Goal: Transaction & Acquisition: Purchase product/service

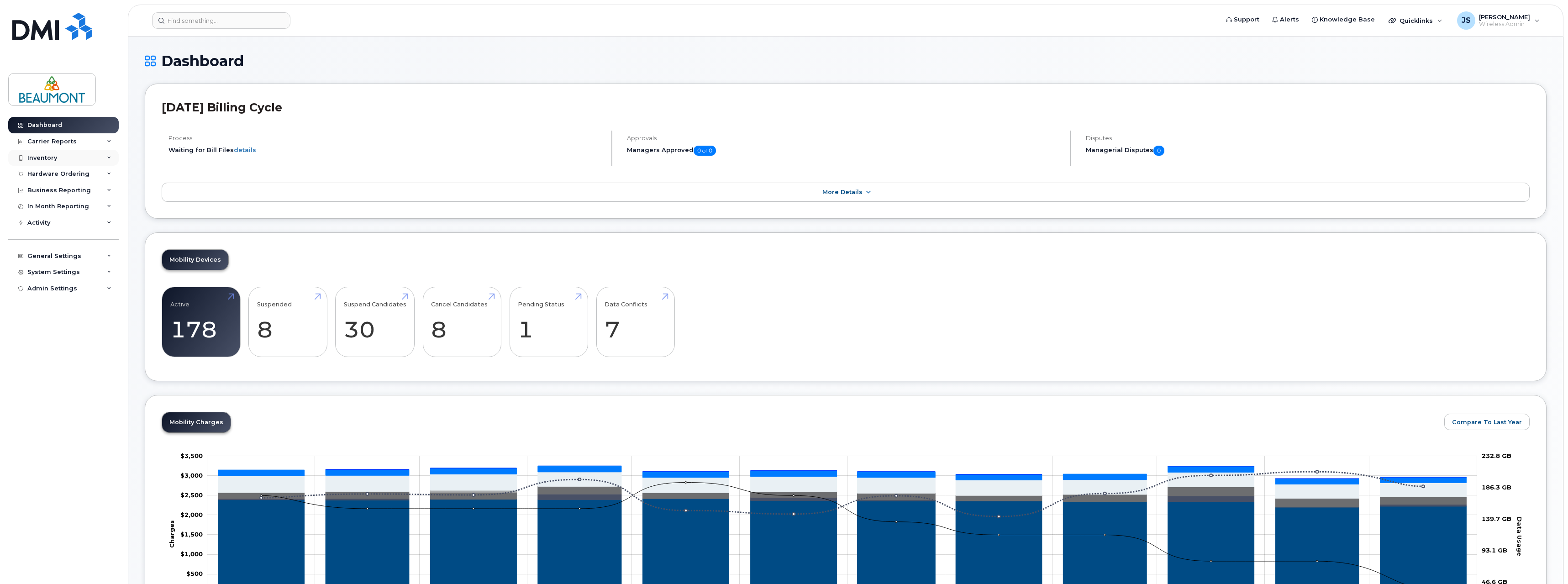
click at [67, 156] on div "Inventory" at bounding box center [63, 157] width 110 height 16
click at [70, 346] on div "General Settings" at bounding box center [54, 343] width 54 height 8
click at [72, 503] on div "System Settings" at bounding box center [53, 499] width 52 height 8
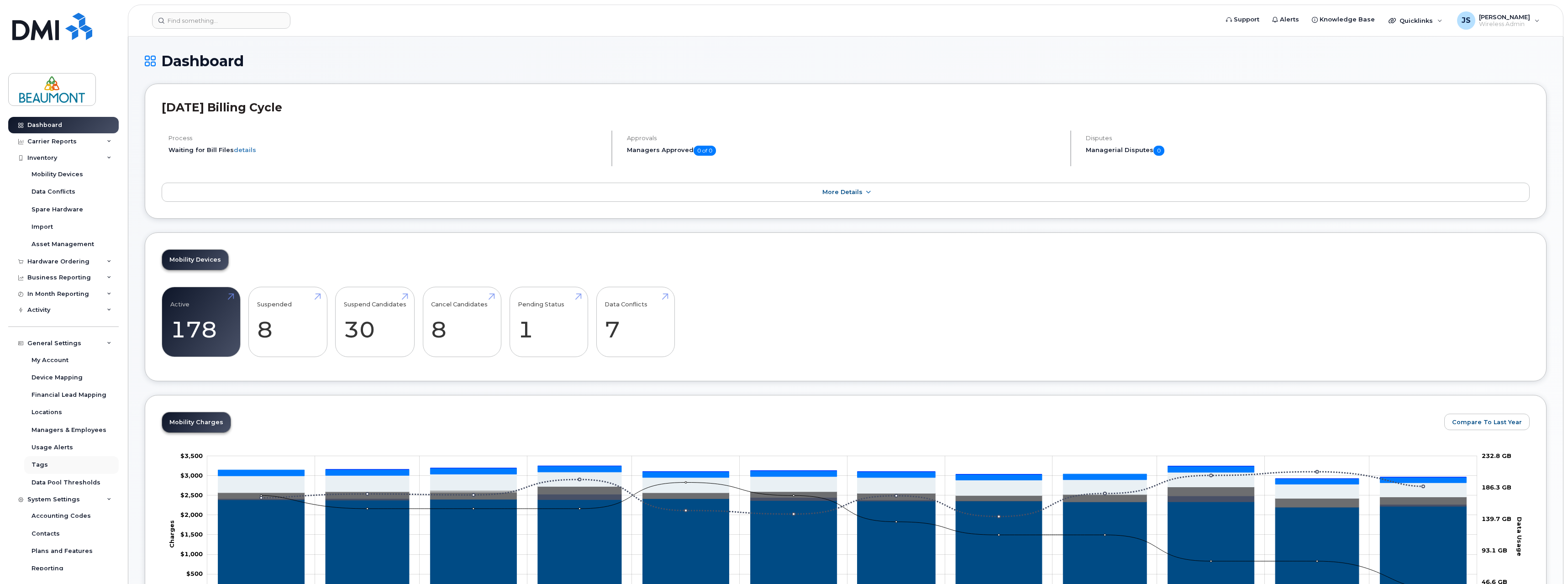
scroll to position [110, 0]
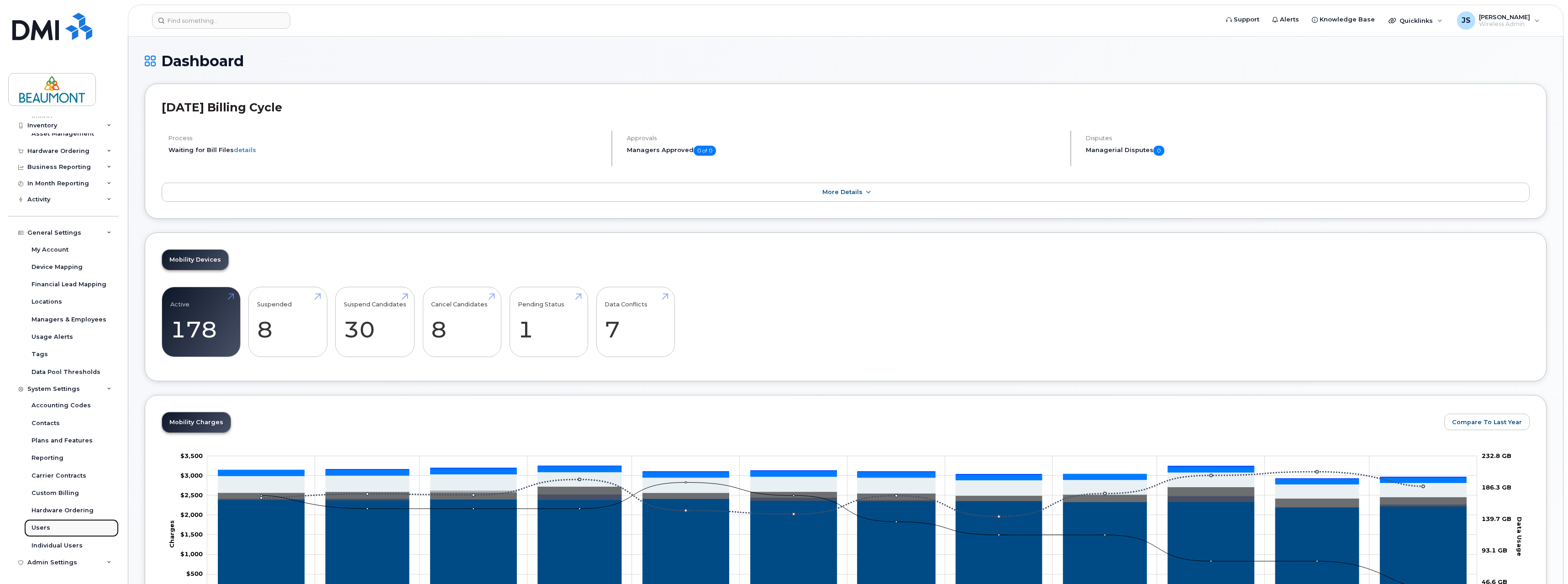
click at [49, 526] on link "Users" at bounding box center [71, 528] width 95 height 17
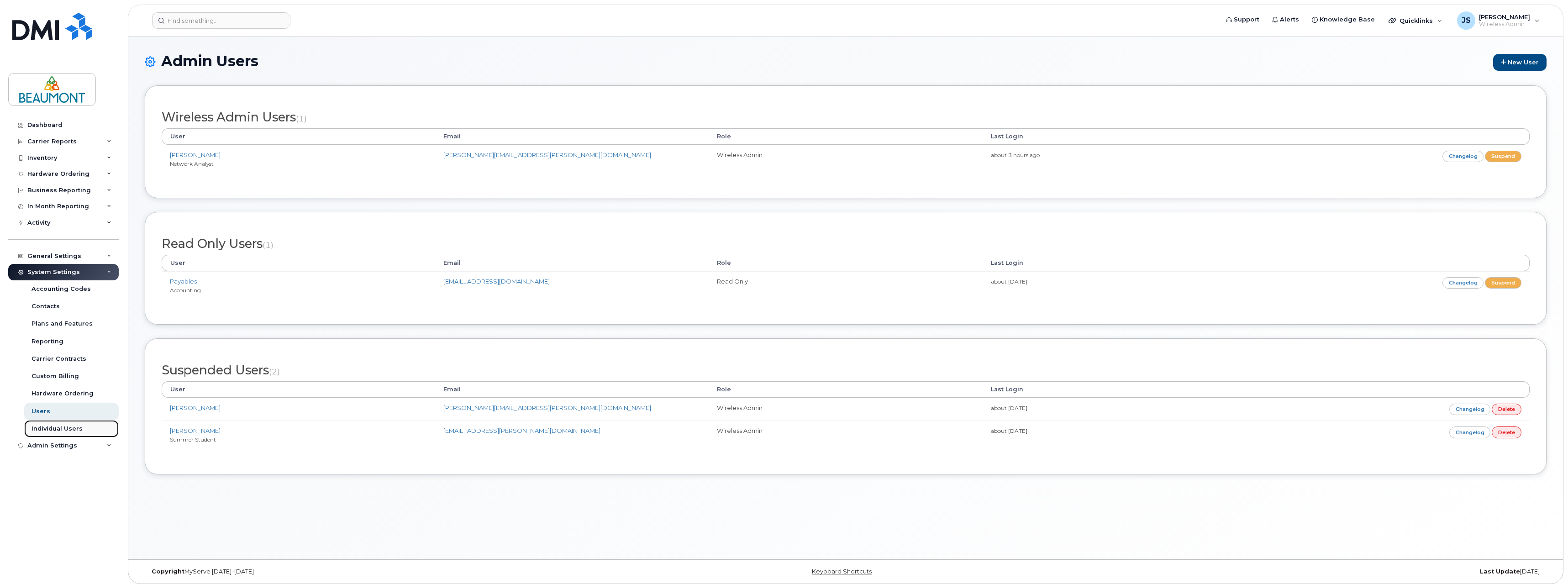
click at [65, 432] on div "Individual Users" at bounding box center [57, 429] width 51 height 9
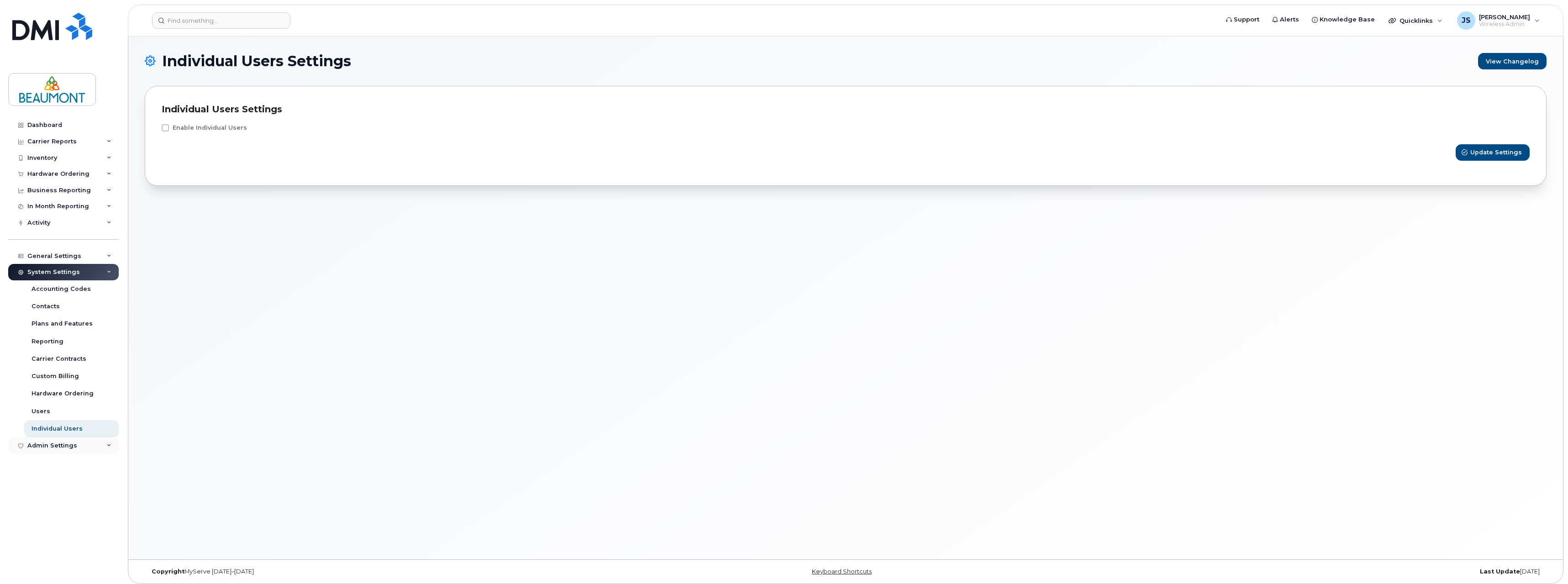
click at [42, 447] on div "Admin Settings" at bounding box center [52, 445] width 50 height 8
click at [66, 141] on div "Carrier Reports" at bounding box center [52, 141] width 50 height 8
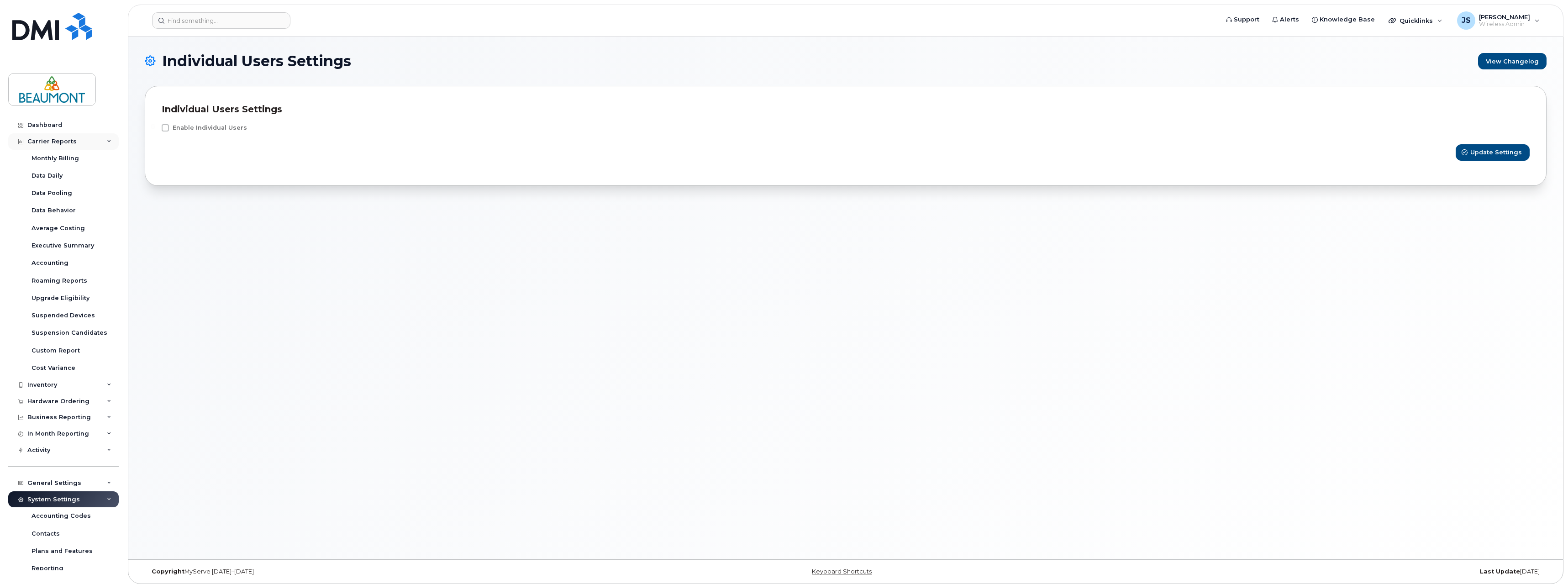
click at [66, 141] on div "Carrier Reports" at bounding box center [52, 141] width 50 height 8
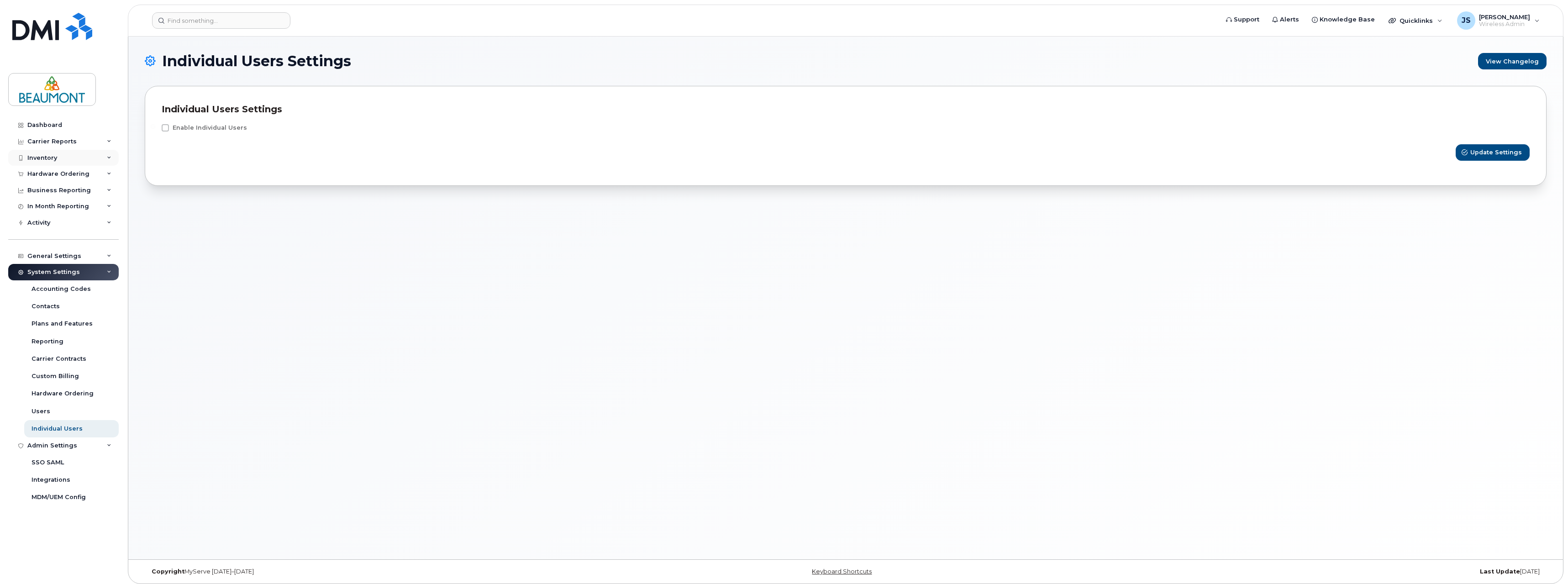
click at [68, 152] on div "Inventory" at bounding box center [63, 157] width 110 height 16
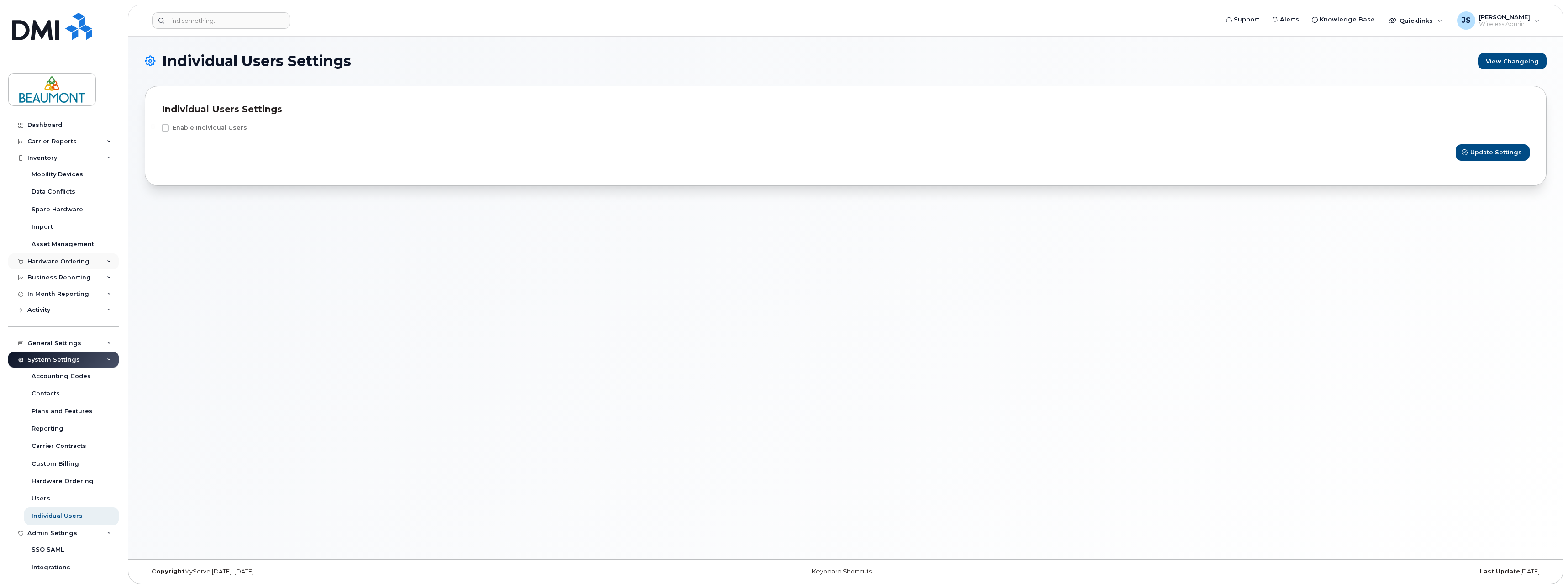
click at [69, 262] on div "Hardware Ordering" at bounding box center [58, 262] width 62 height 8
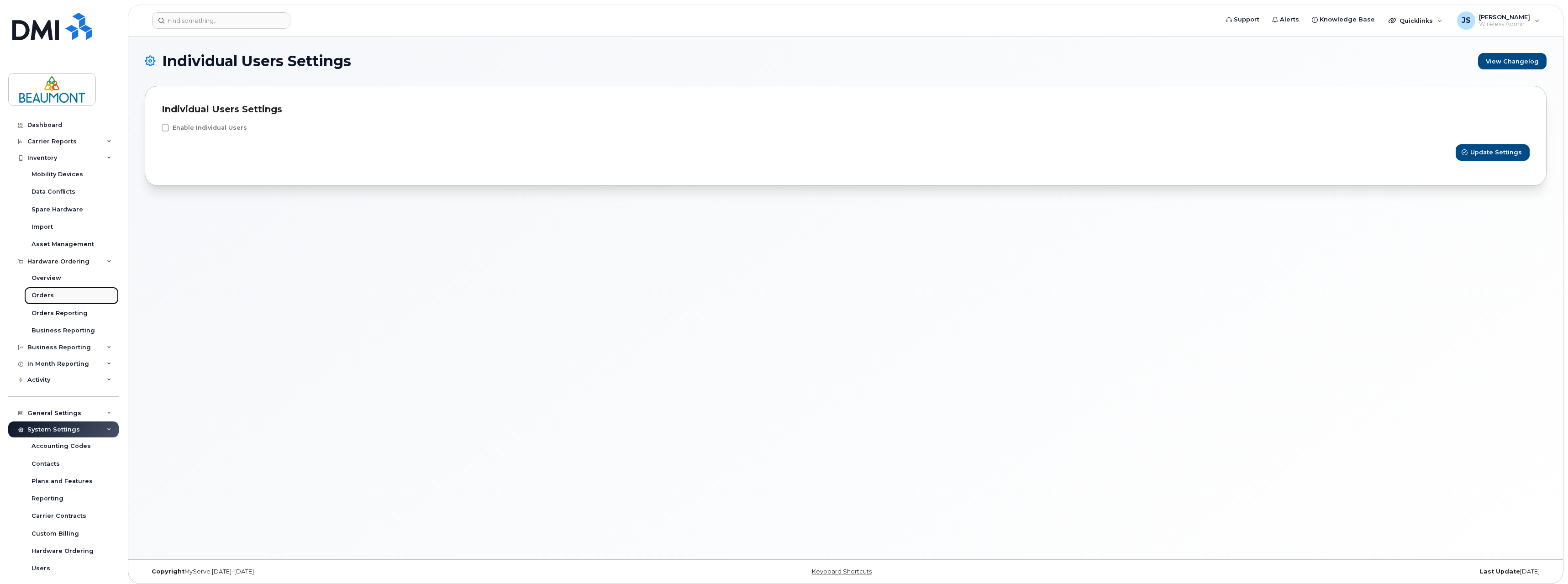
click at [56, 292] on link "Orders" at bounding box center [71, 296] width 95 height 17
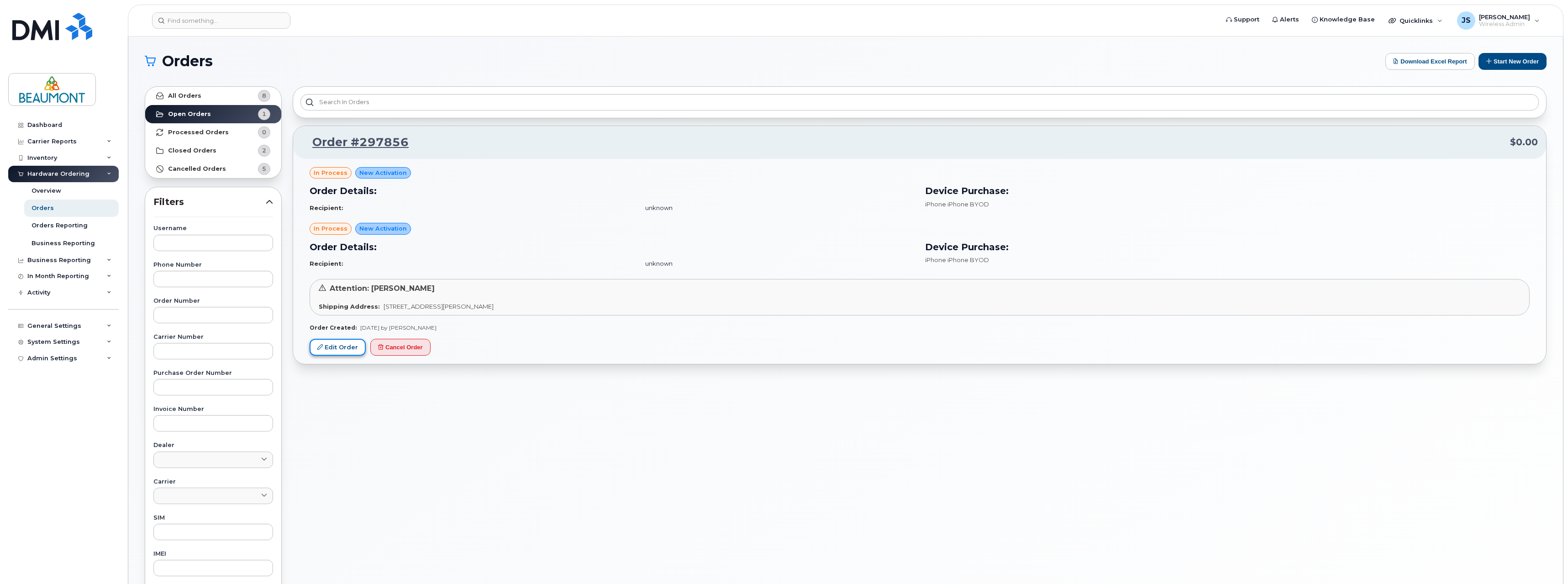
click at [339, 349] on link "Edit Order" at bounding box center [338, 347] width 56 height 17
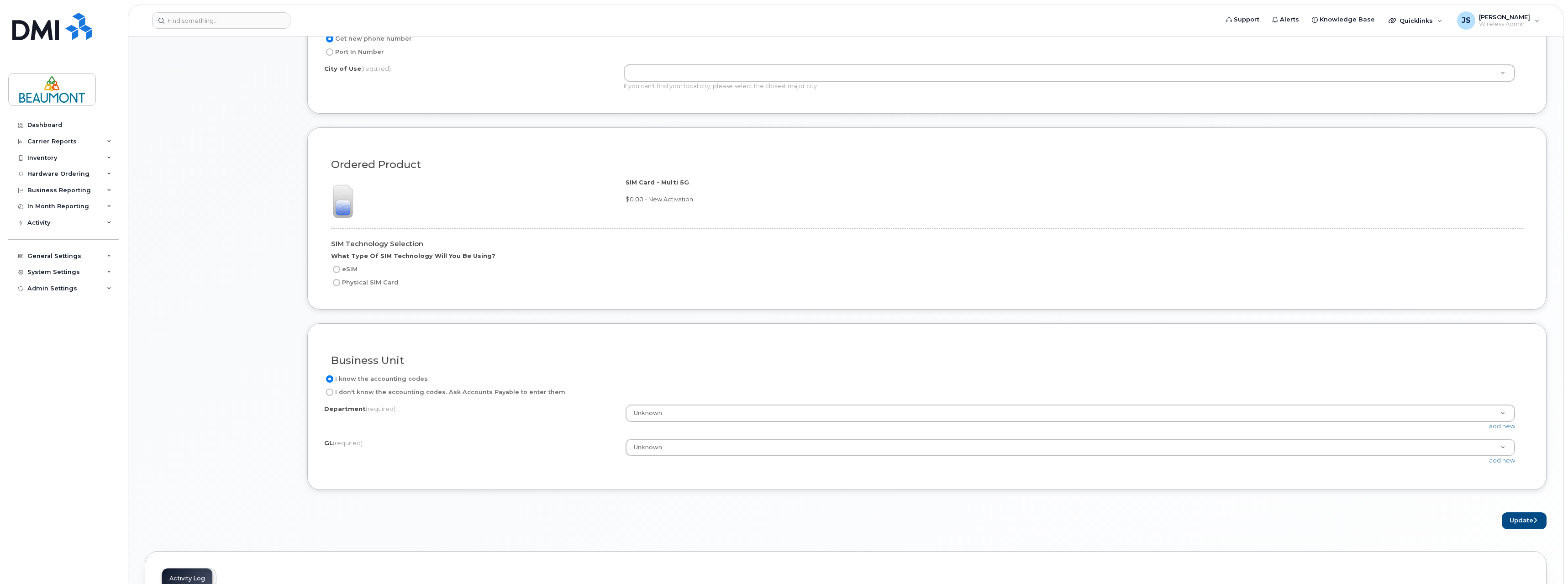
scroll to position [640, 0]
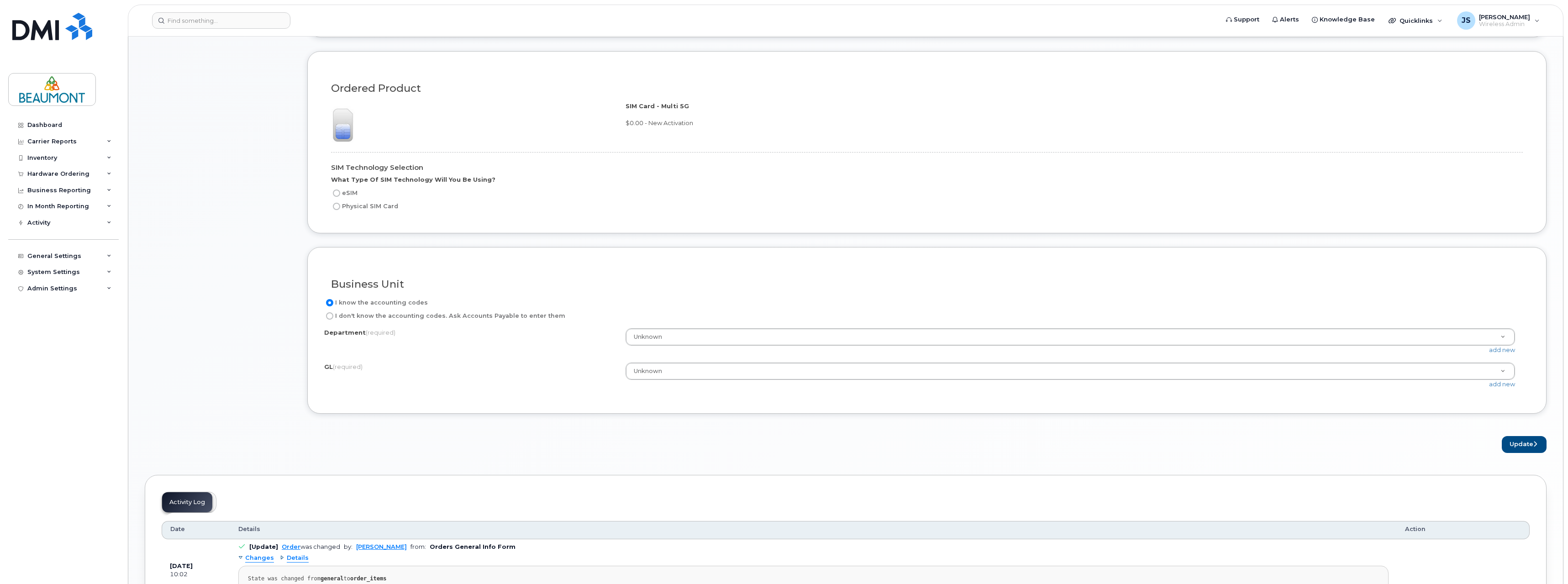
click at [338, 316] on label "I don't know the accounting codes. Ask Accounts Payable to enter them" at bounding box center [444, 316] width 241 height 11
click at [333, 316] on input "I don't know the accounting codes. Ask Accounts Payable to enter them" at bounding box center [329, 316] width 8 height 8
radio input "true"
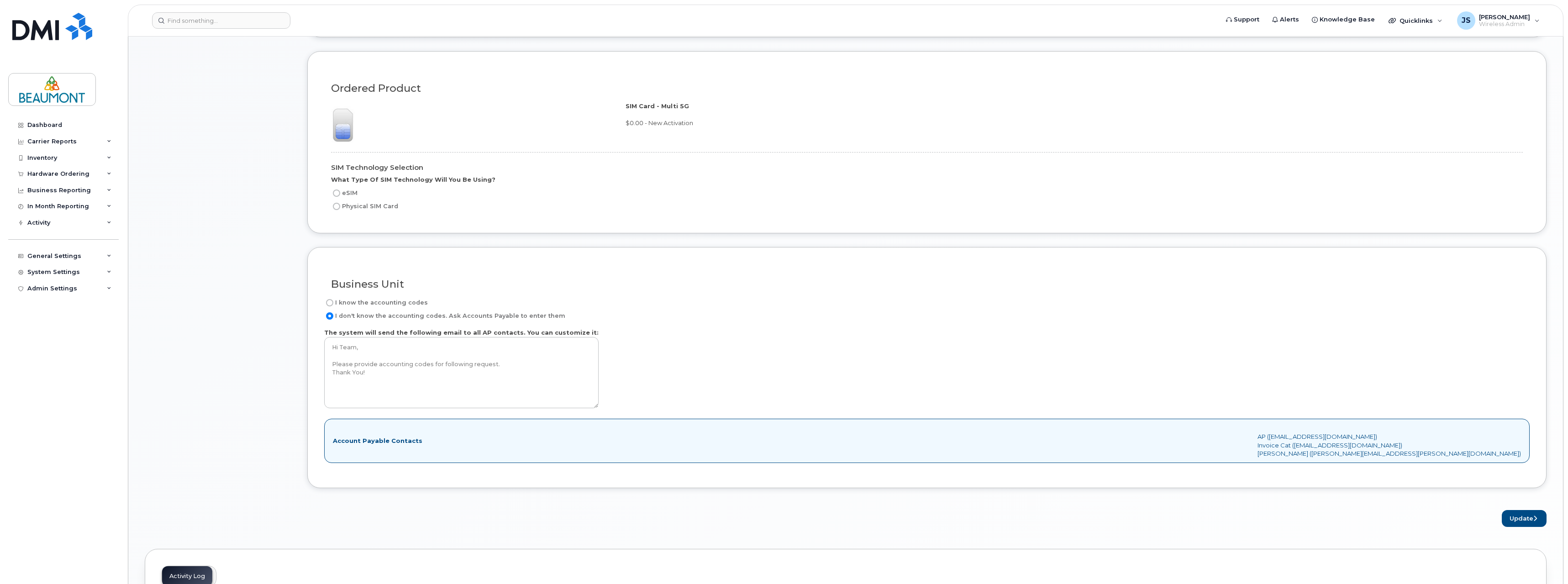
click at [334, 304] on label "I know the accounting codes" at bounding box center [375, 303] width 103 height 11
click at [333, 304] on input "I know the accounting codes" at bounding box center [329, 303] width 8 height 8
radio input "true"
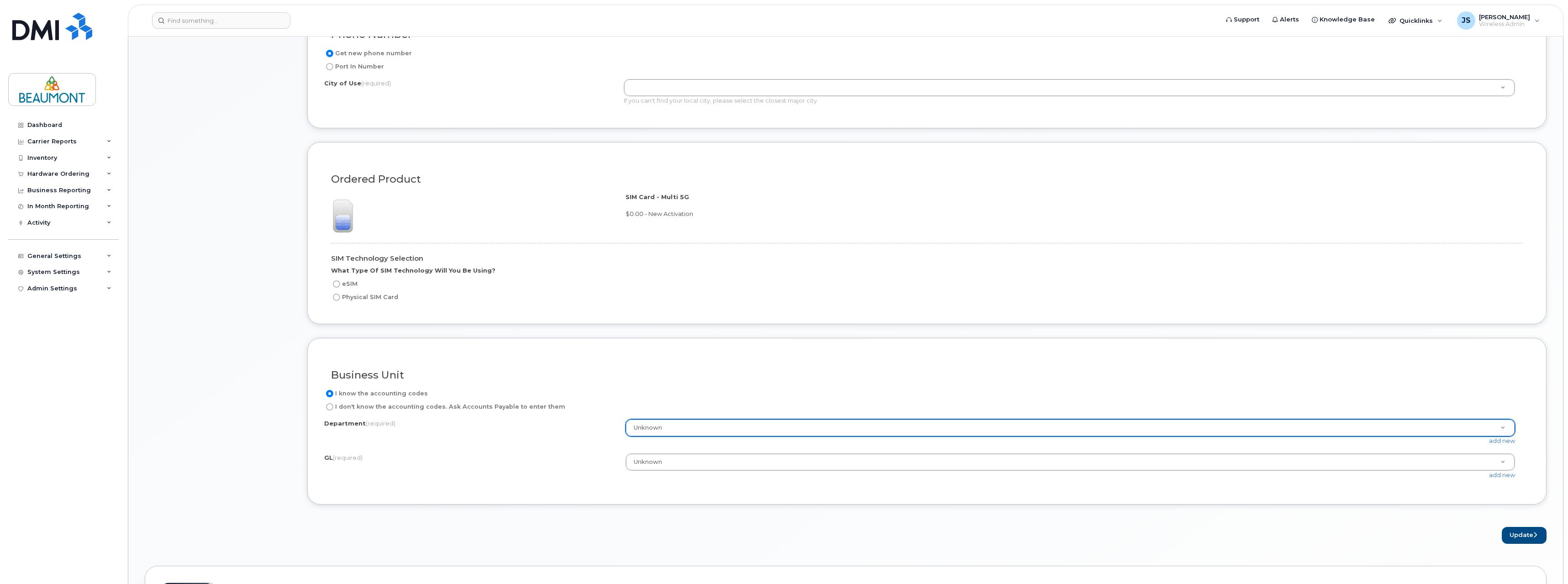
scroll to position [548, 0]
click at [335, 302] on label "Physical SIM Card" at bounding box center [364, 298] width 68 height 11
click at [335, 302] on input "Physical SIM Card" at bounding box center [336, 298] width 8 height 8
radio input "true"
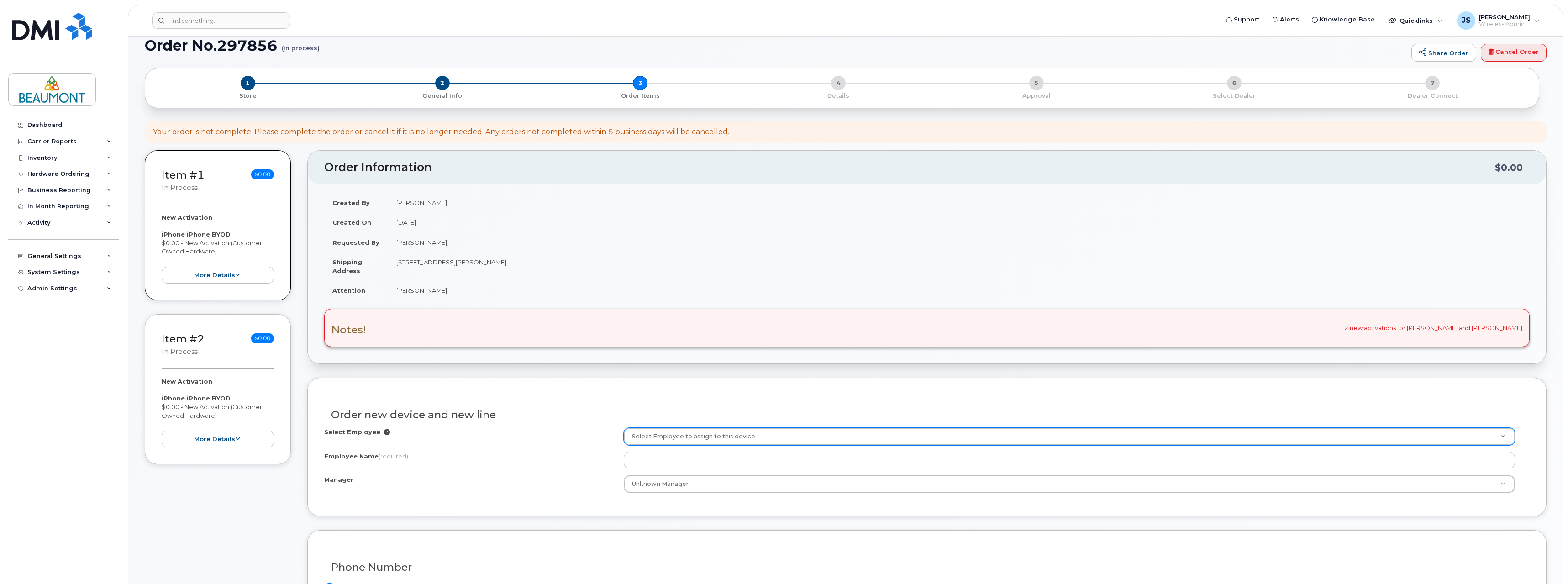
scroll to position [0, 0]
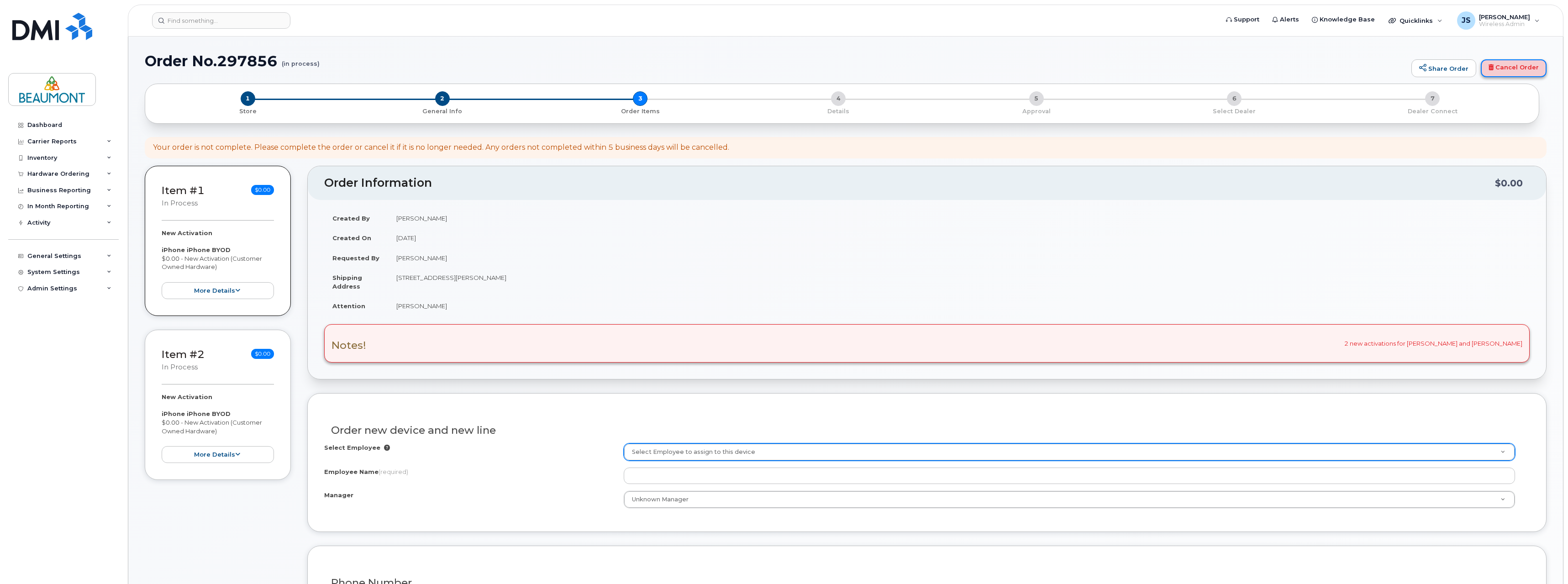
click at [1503, 68] on link "Cancel Order" at bounding box center [1513, 68] width 66 height 18
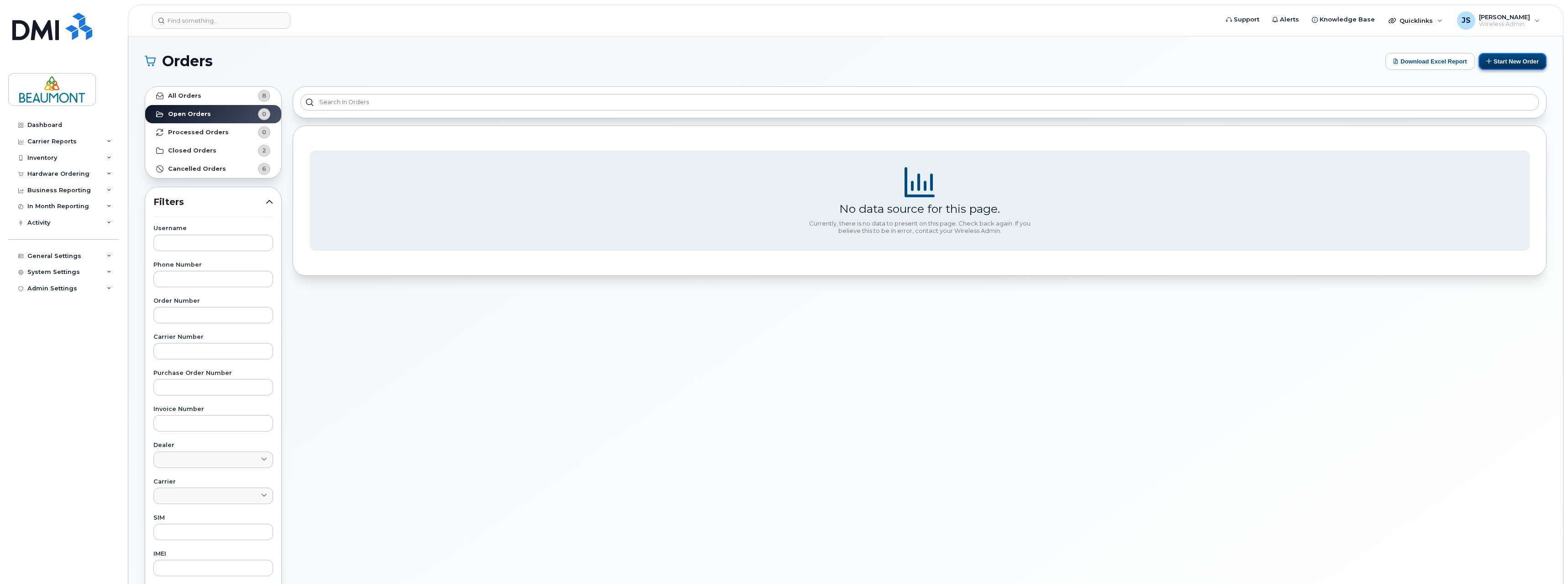
click at [1505, 62] on button "Start New Order" at bounding box center [1512, 62] width 68 height 17
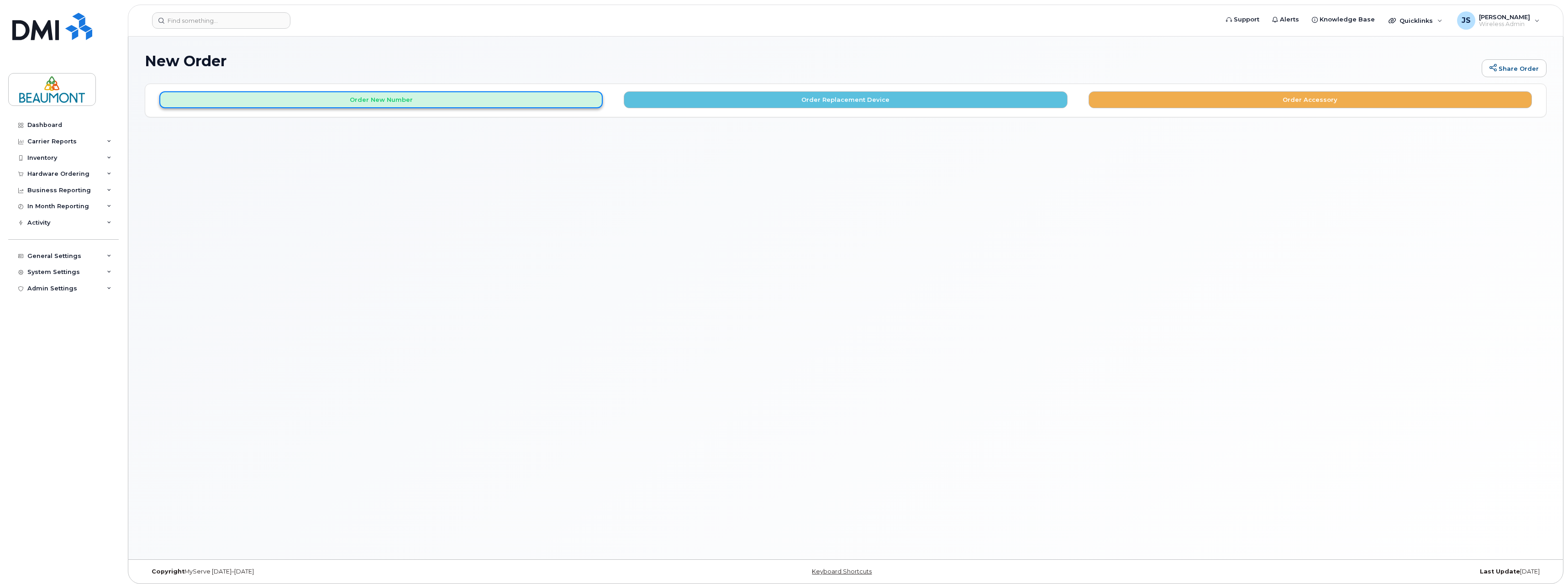
click at [443, 107] on button "Order New Number" at bounding box center [380, 100] width 443 height 17
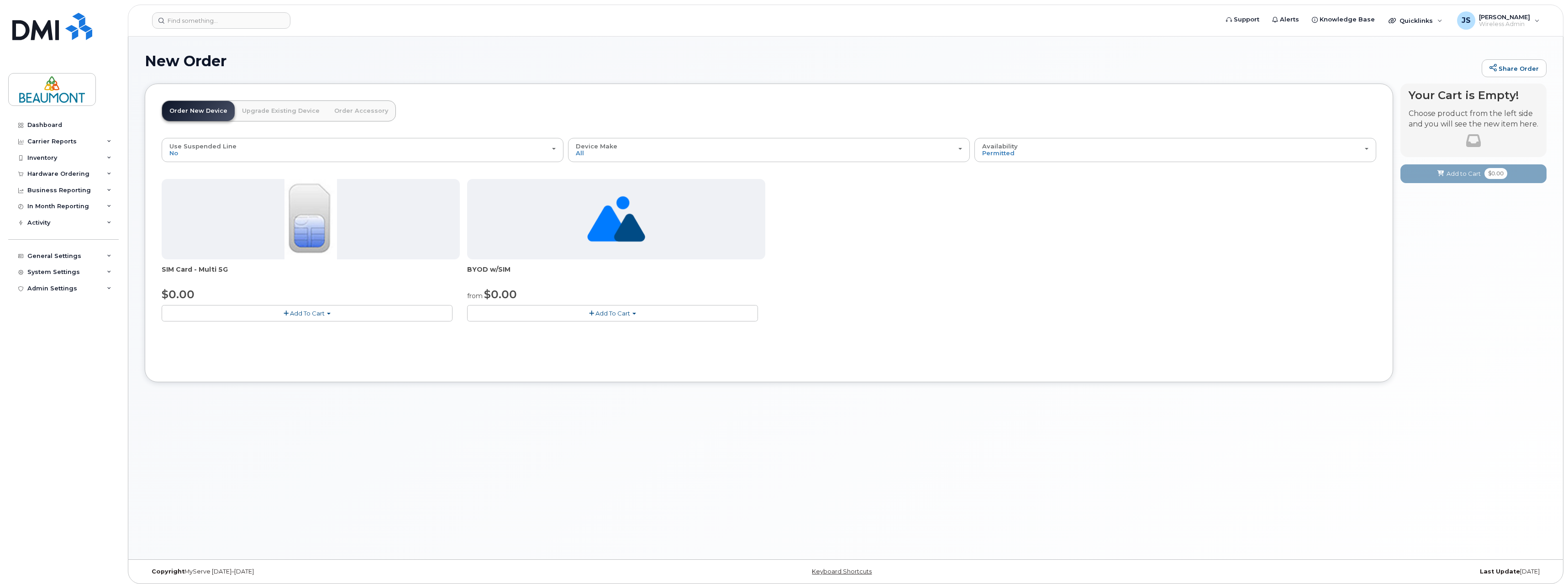
click at [361, 111] on link "Order Accessory" at bounding box center [361, 111] width 68 height 21
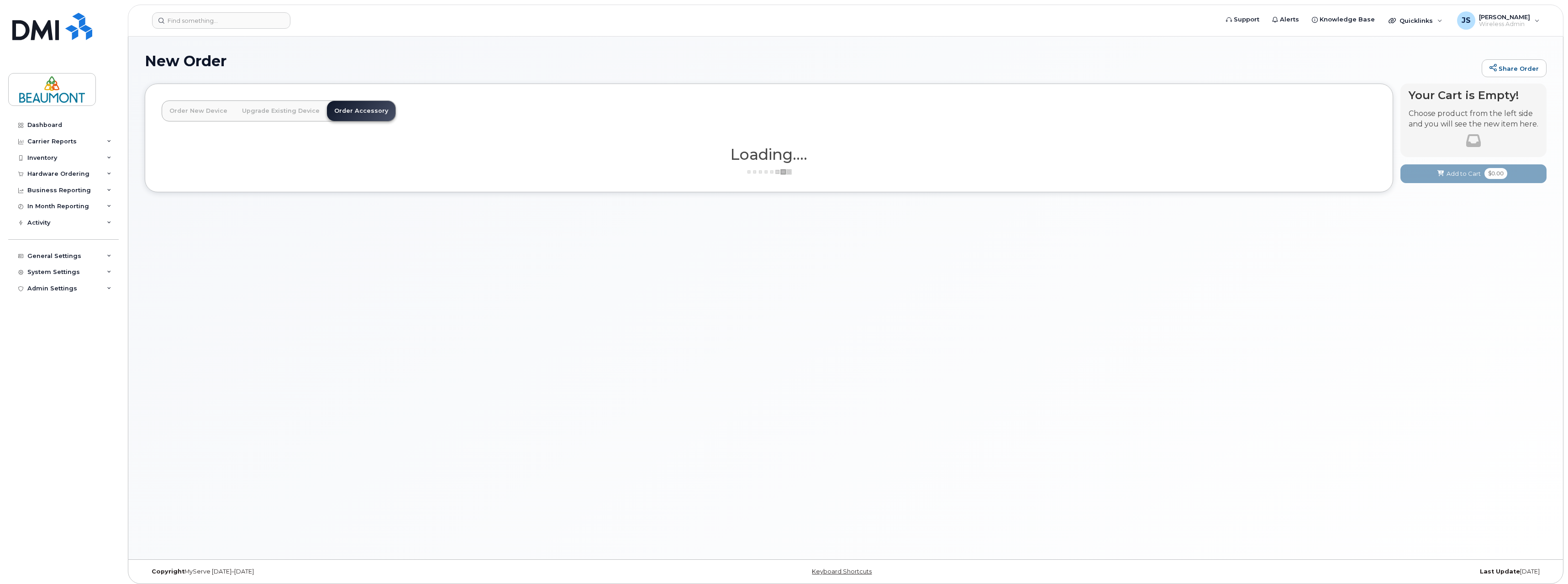
click at [194, 113] on link "Order New Device" at bounding box center [198, 111] width 73 height 21
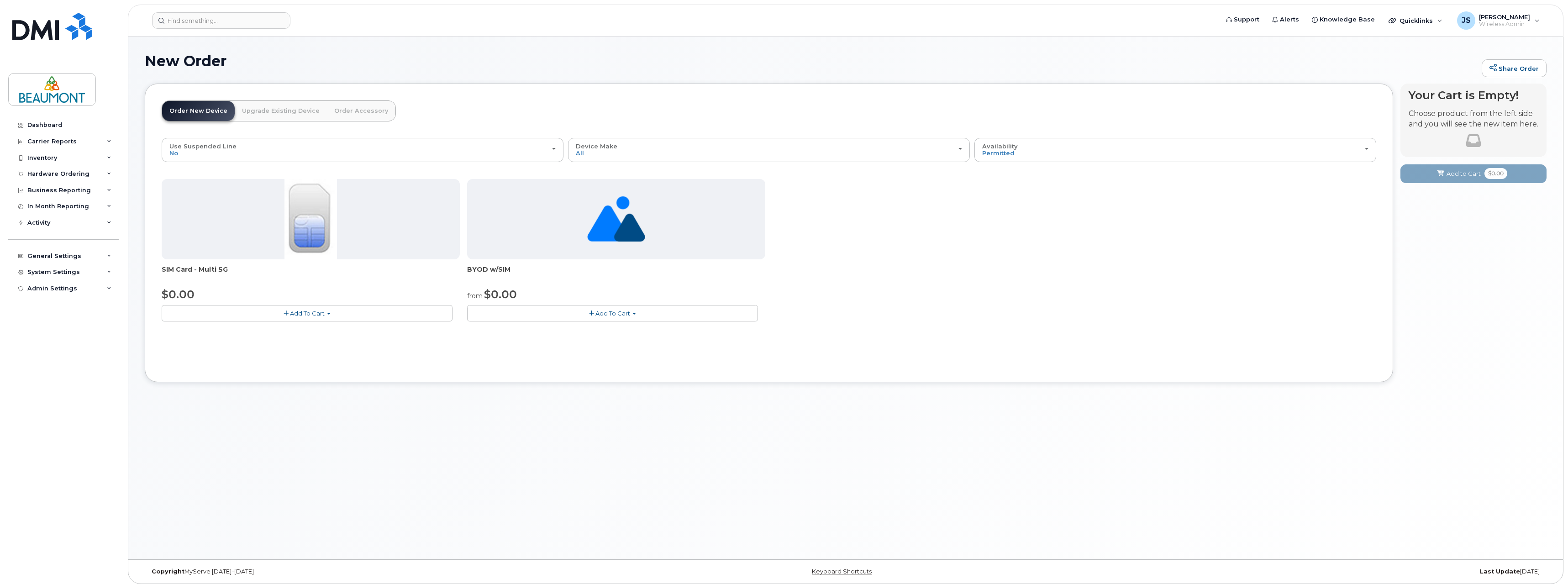
click at [631, 317] on button "Add To Cart" at bounding box center [613, 313] width 291 height 16
click at [541, 332] on link "$0.00 - New Activation" at bounding box center [516, 330] width 95 height 11
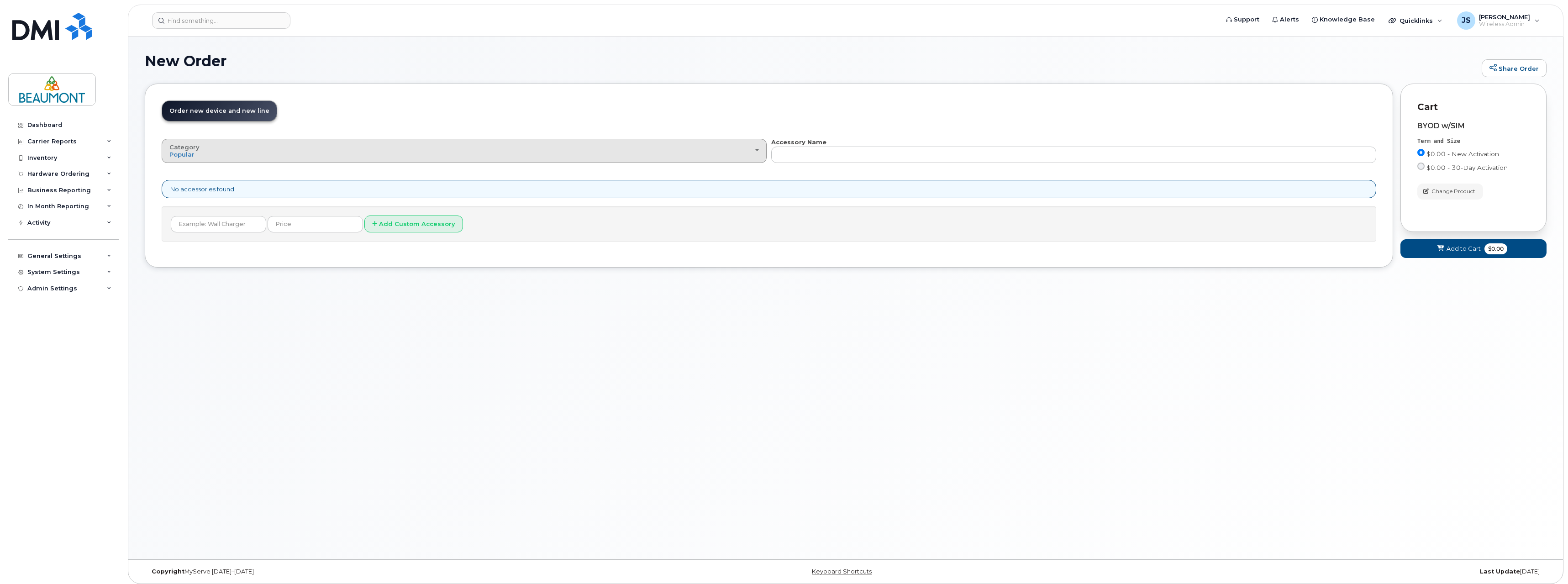
click at [244, 156] on div "Category Popular" at bounding box center [464, 150] width 590 height 15
click at [244, 156] on div "Category Popular" at bounding box center [464, 150] width 590 height 15
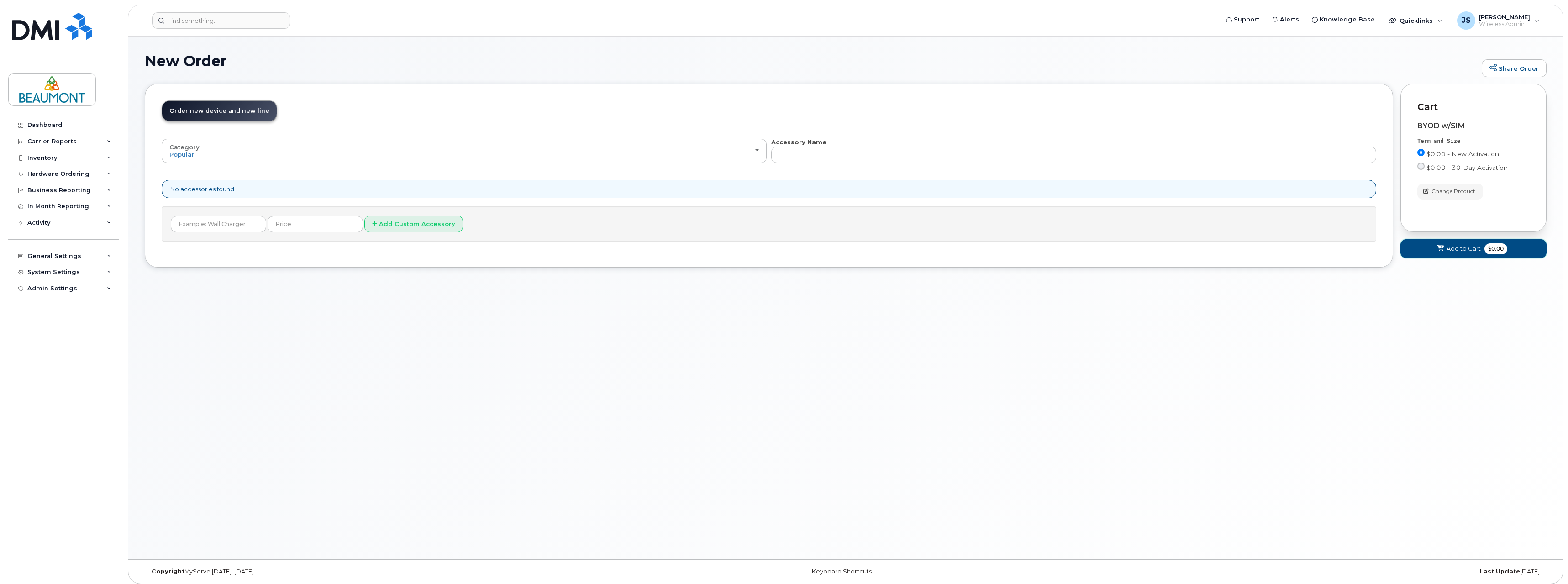
click at [1448, 251] on span "Add to Cart" at bounding box center [1464, 249] width 34 height 9
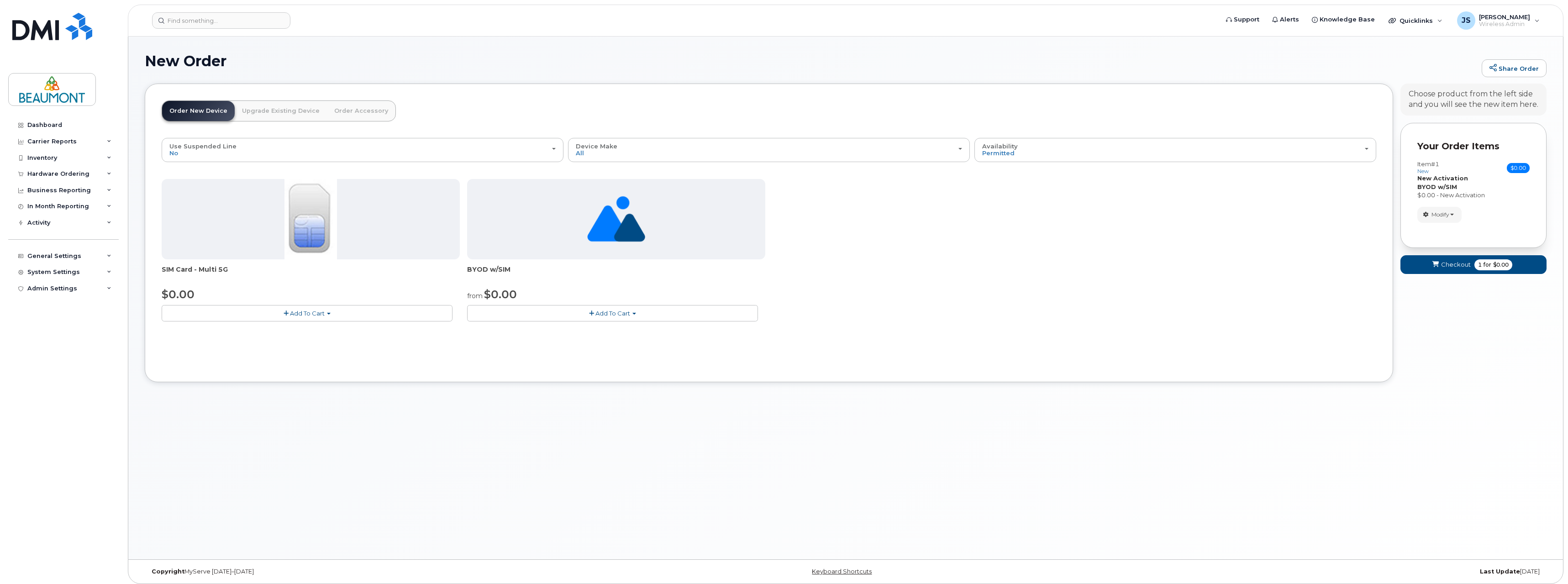
click at [619, 315] on span "Add To Cart" at bounding box center [613, 313] width 35 height 8
click at [532, 330] on link "$0.00 - New Activation" at bounding box center [516, 330] width 95 height 11
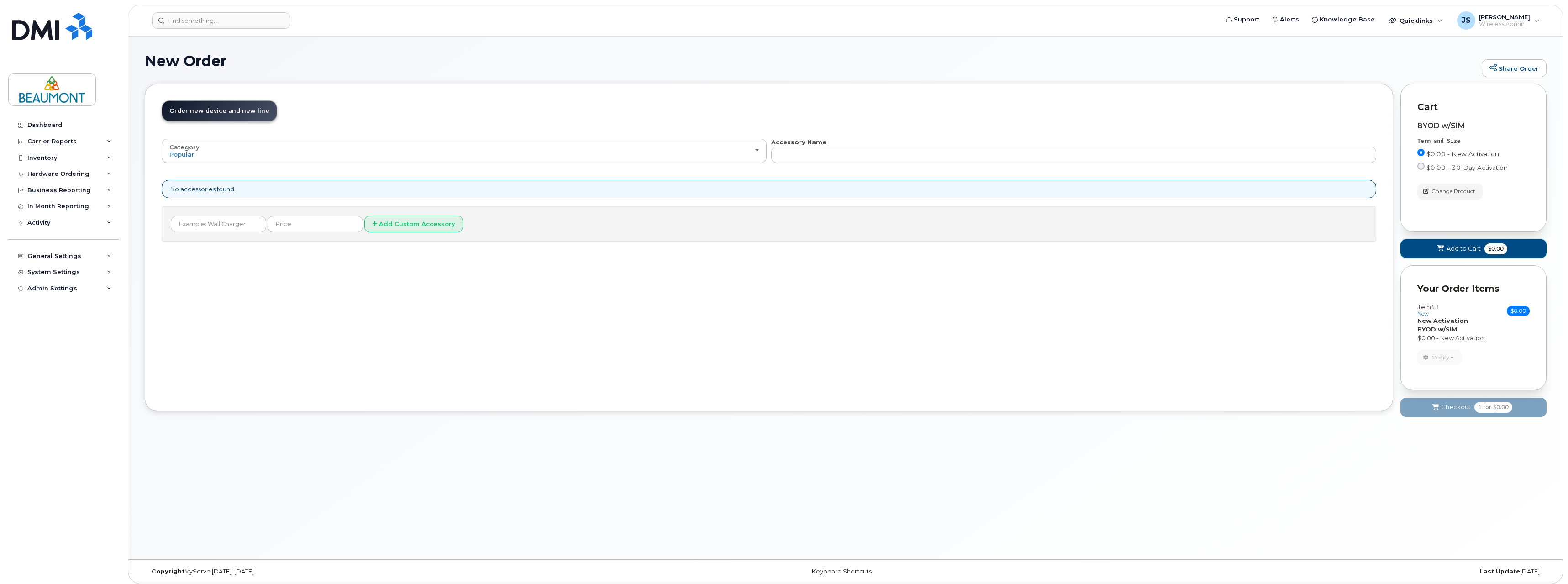
click at [1453, 248] on span "Add to Cart" at bounding box center [1464, 249] width 34 height 9
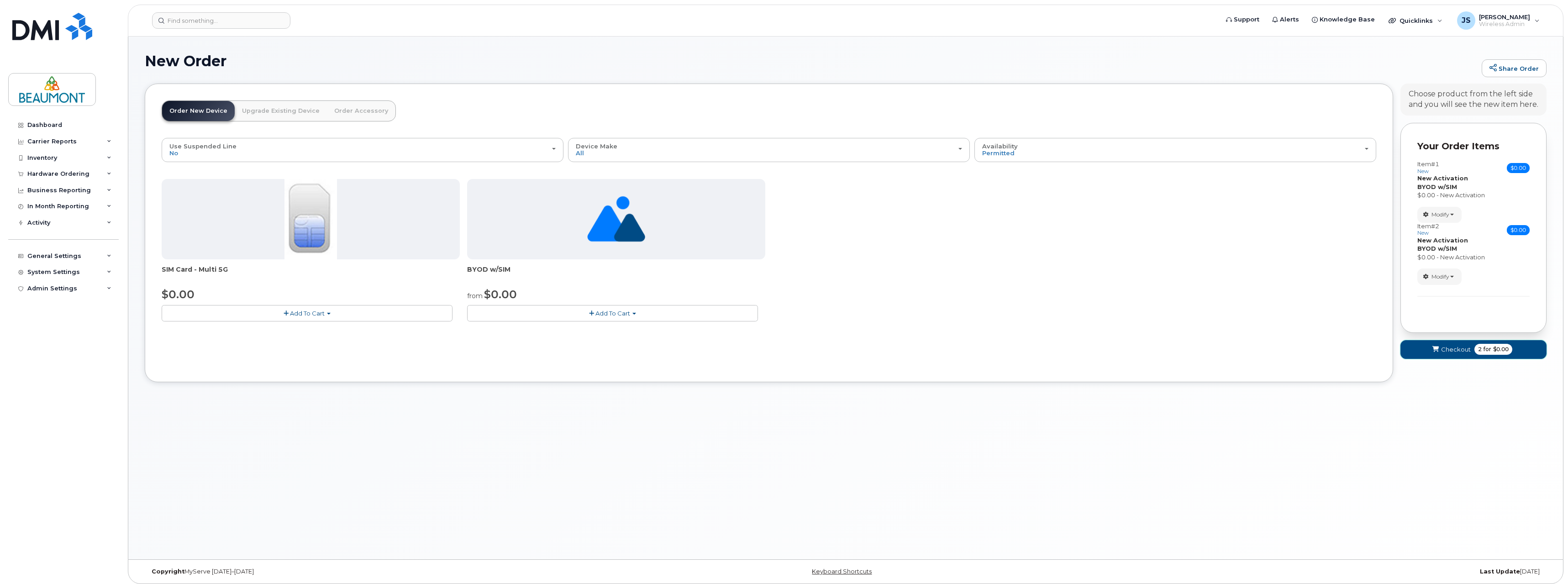
click at [1443, 348] on span "Checkout" at bounding box center [1455, 350] width 30 height 9
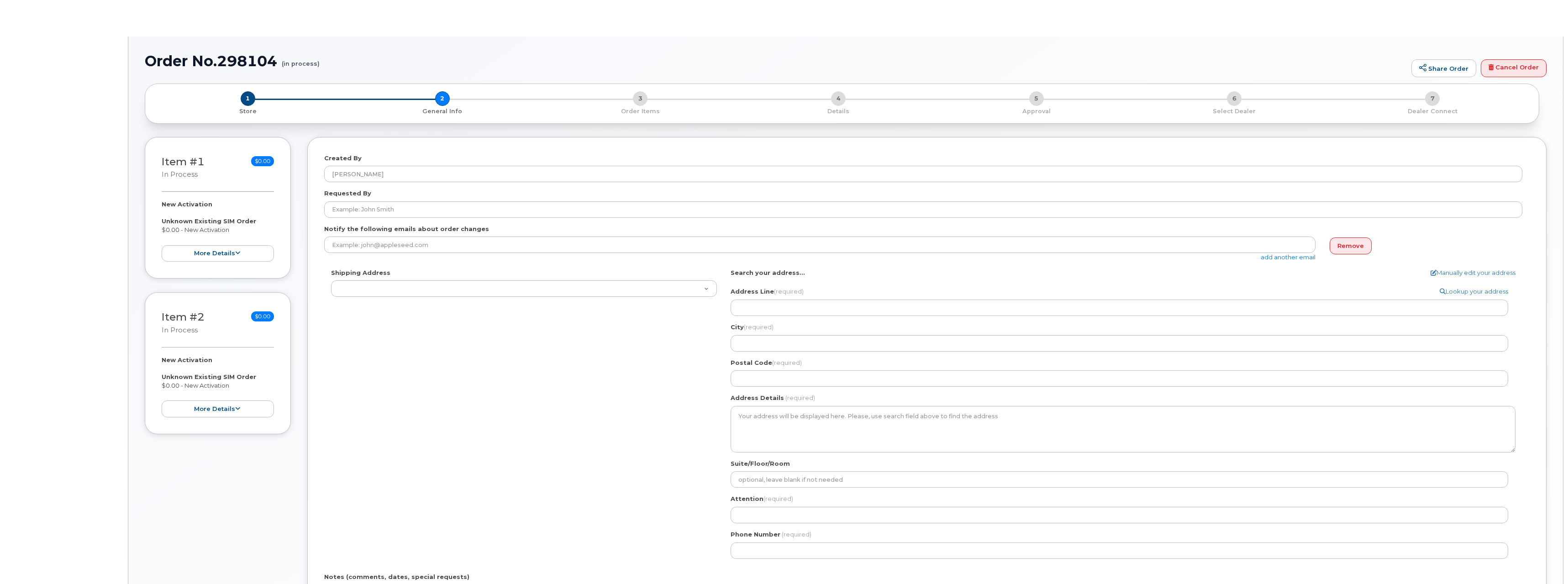
type textarea "[STREET_ADDRESS][PERSON_NAME]"
select select
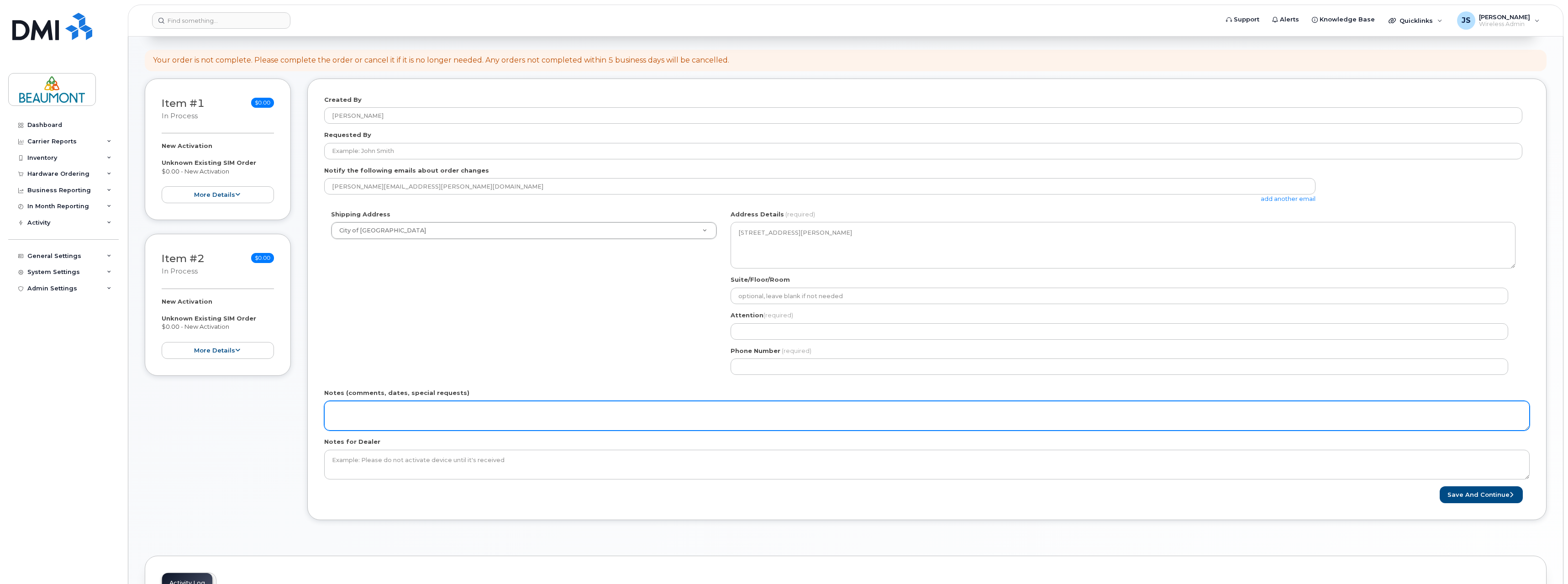
scroll to position [142, 0]
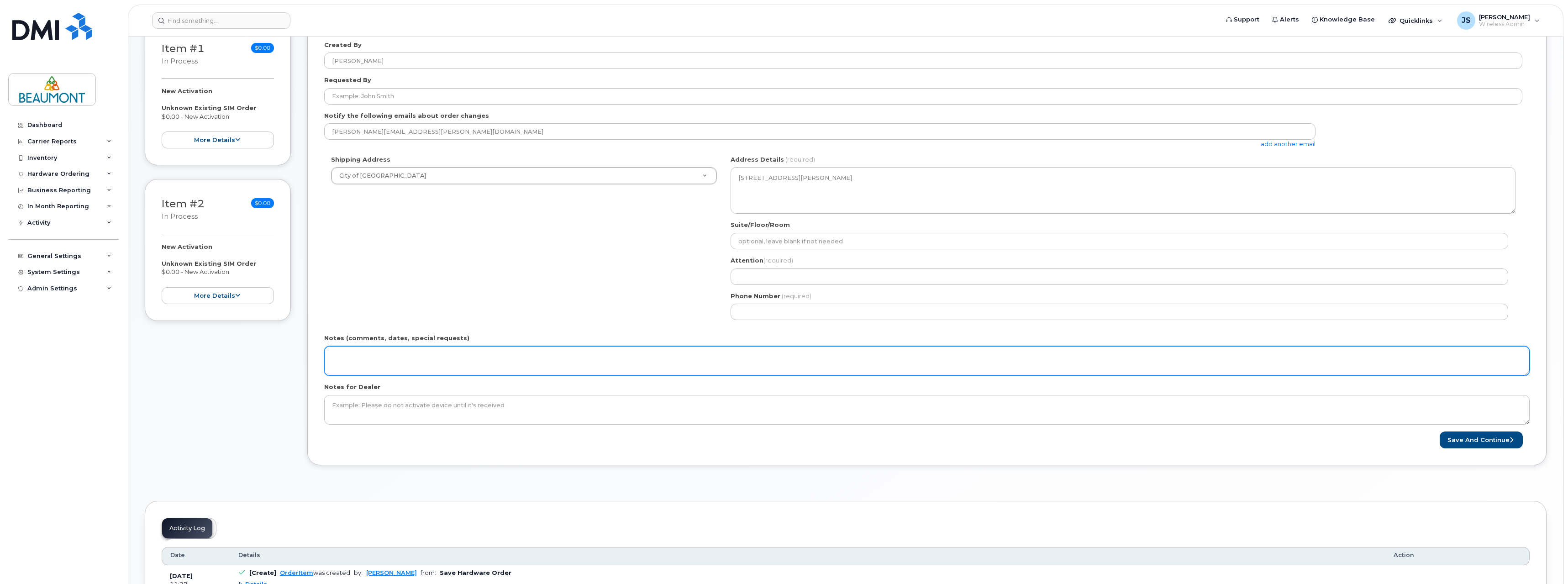
click at [412, 364] on textarea "Notes (comments, dates, special requests)" at bounding box center [926, 361] width 1205 height 30
type textarea "New [PERSON_NAME] for [PERSON_NAME] and [PERSON_NAME]"
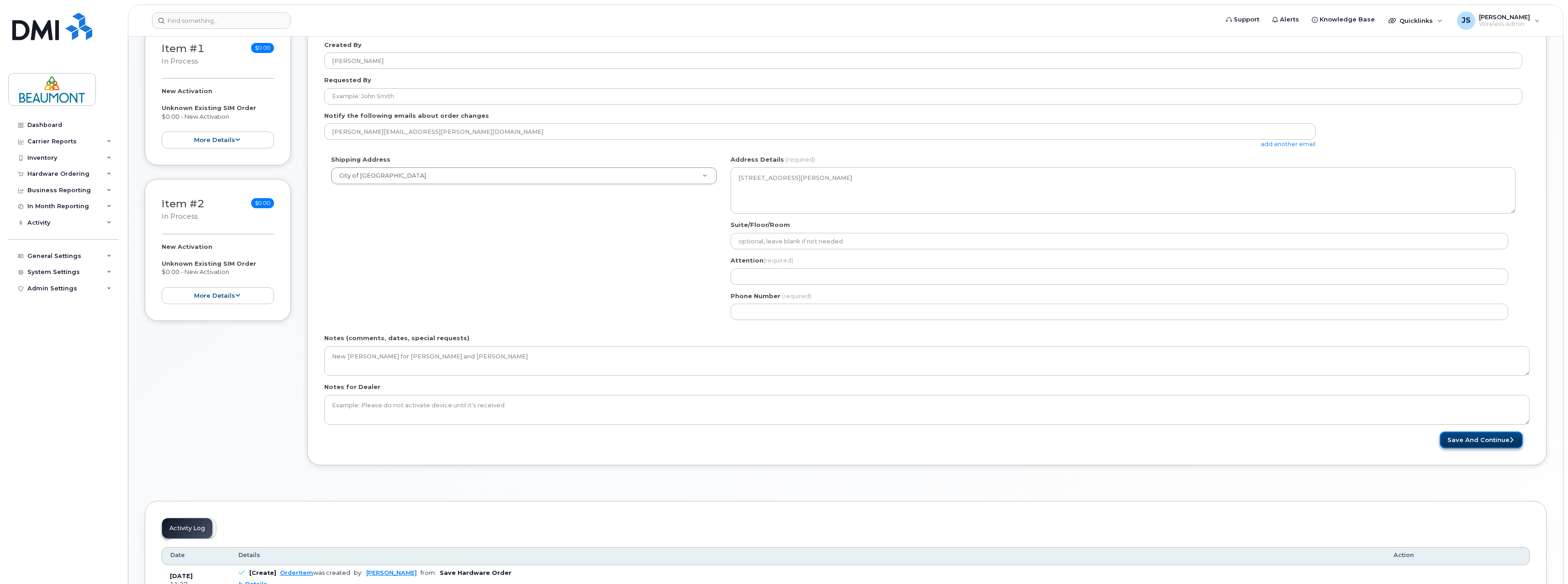
click at [1471, 437] on button "Save and Continue" at bounding box center [1481, 440] width 83 height 17
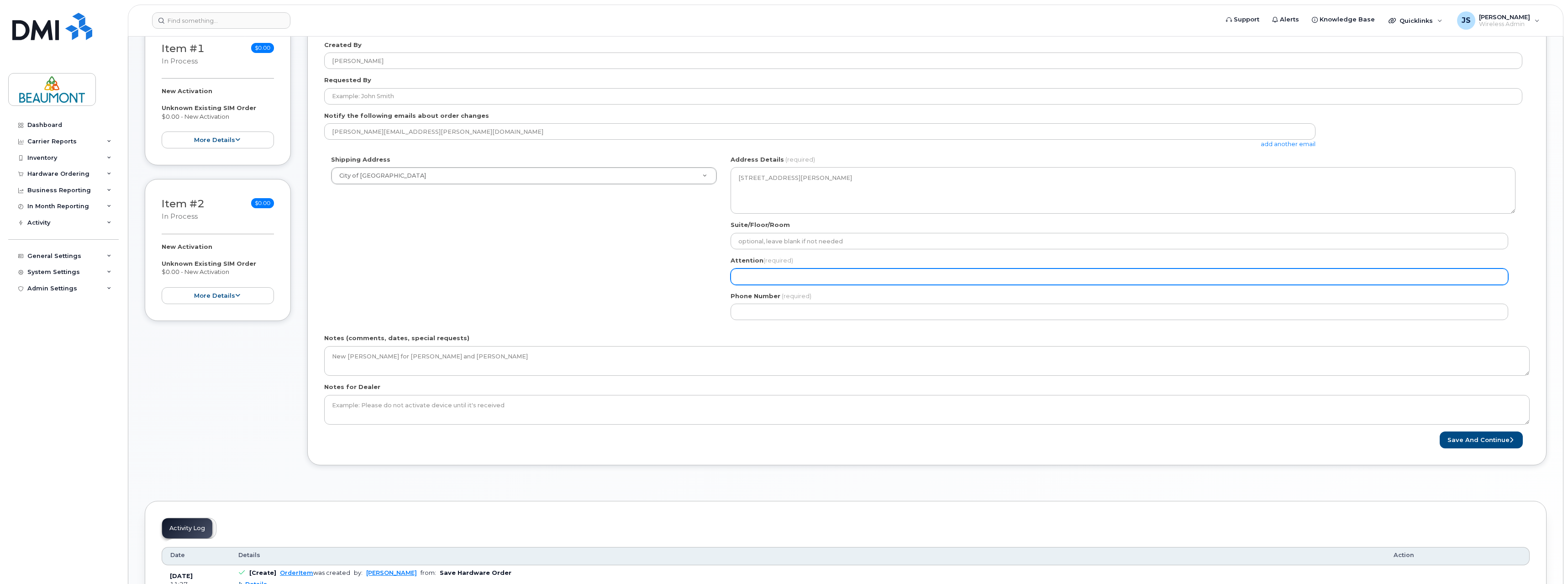
click at [807, 278] on input "Attention (required)" at bounding box center [1119, 276] width 778 height 16
type input "[PERSON_NAME]"
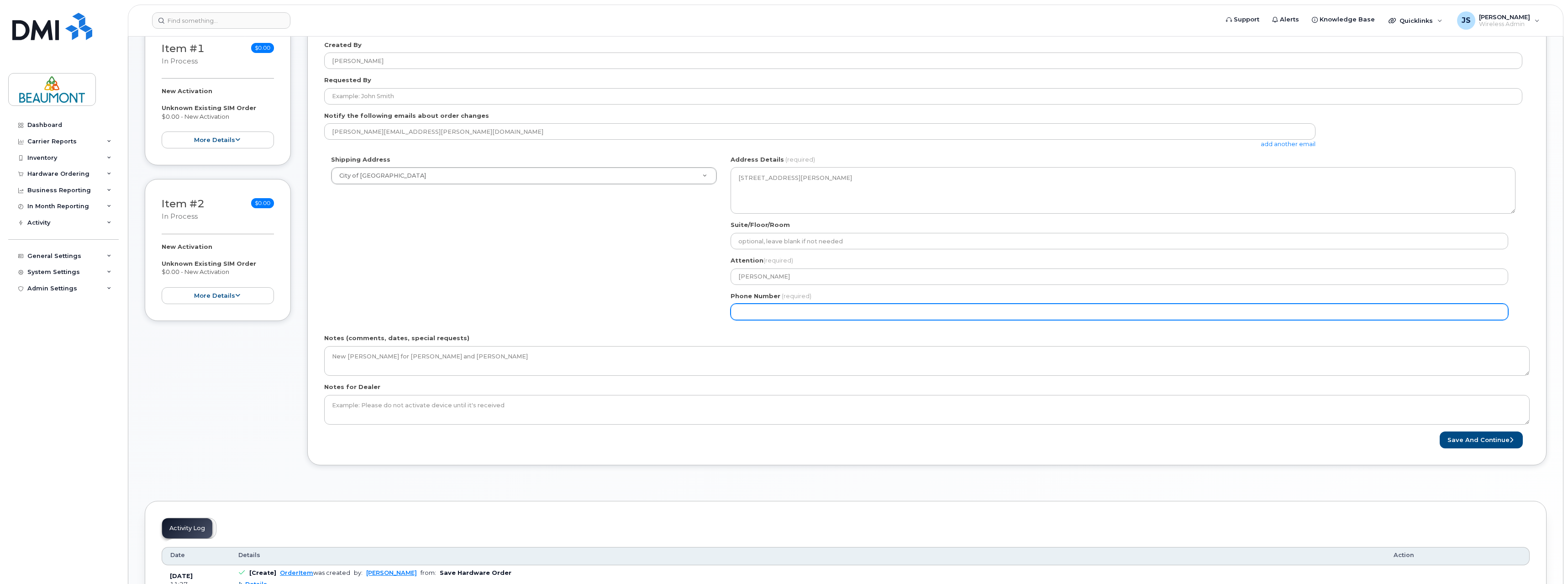
click at [795, 315] on input "Phone Number" at bounding box center [1119, 311] width 778 height 16
select select
type input "780"
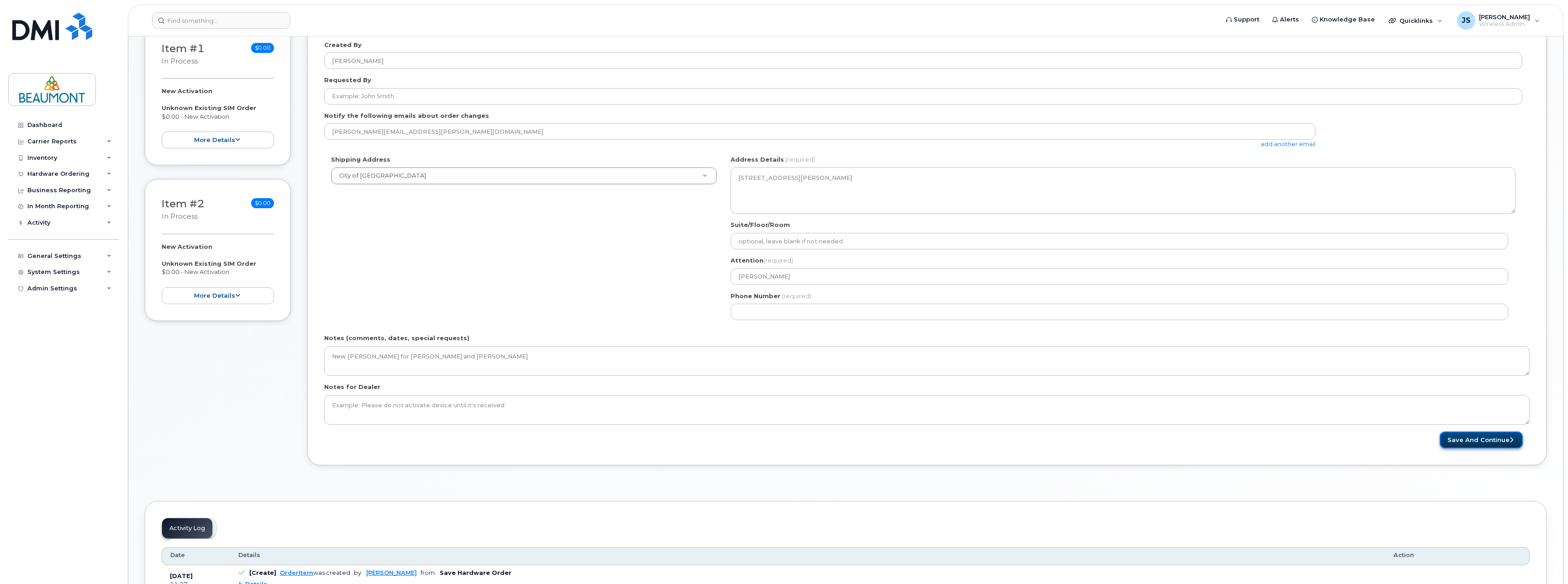
click at [1470, 440] on button "Save and Continue" at bounding box center [1481, 440] width 83 height 17
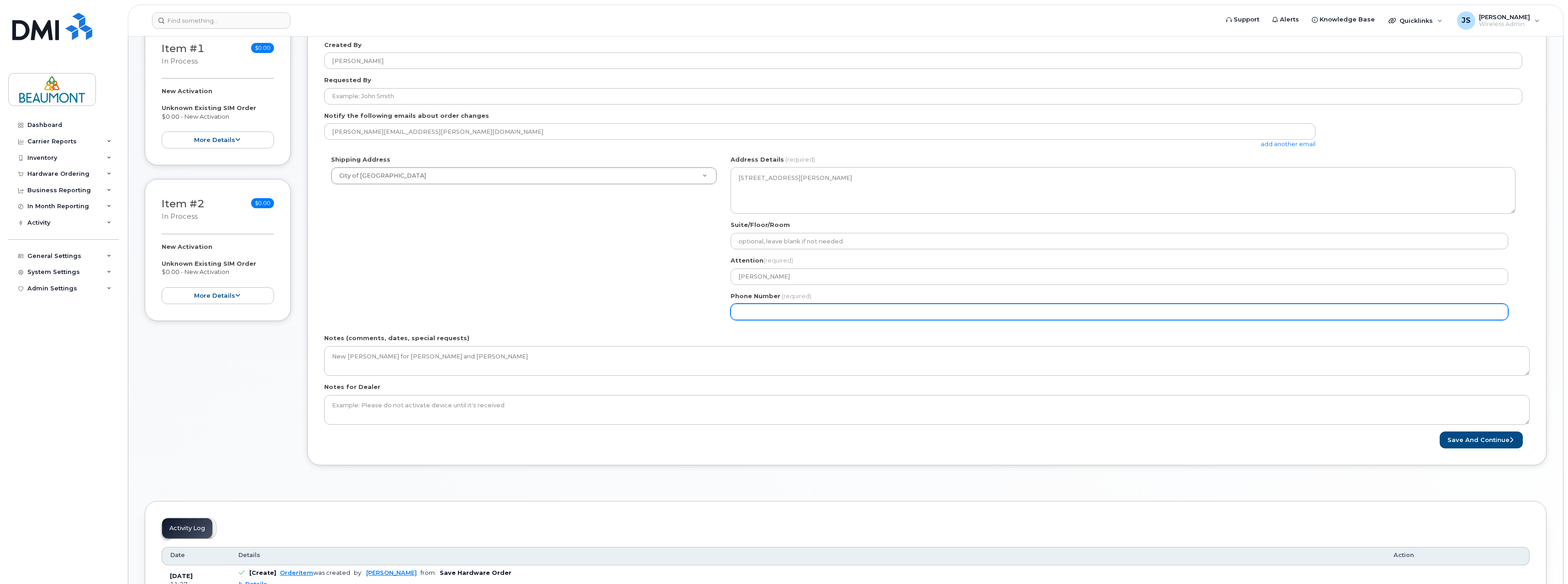
click at [769, 314] on input "Phone Number" at bounding box center [1119, 311] width 778 height 16
click at [755, 310] on input "Phone Number" at bounding box center [1119, 311] width 778 height 16
select select
type input "7802889925"
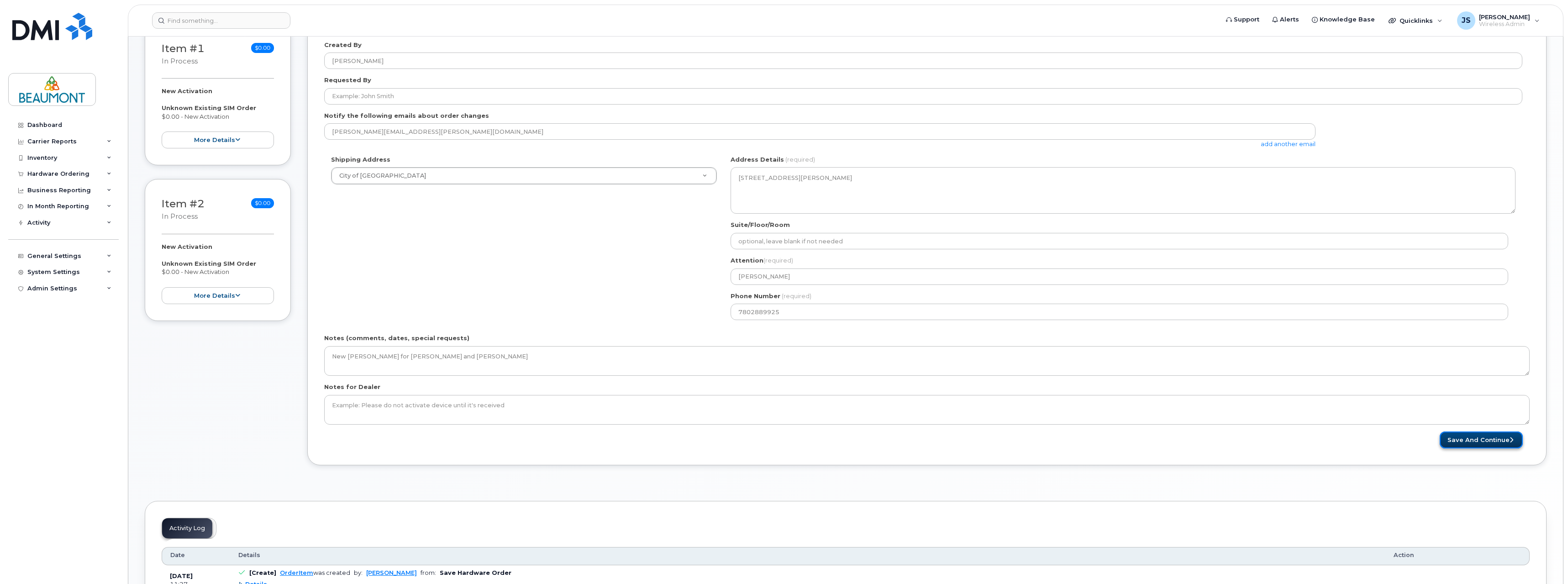
click at [1480, 441] on button "Save and Continue" at bounding box center [1481, 440] width 83 height 17
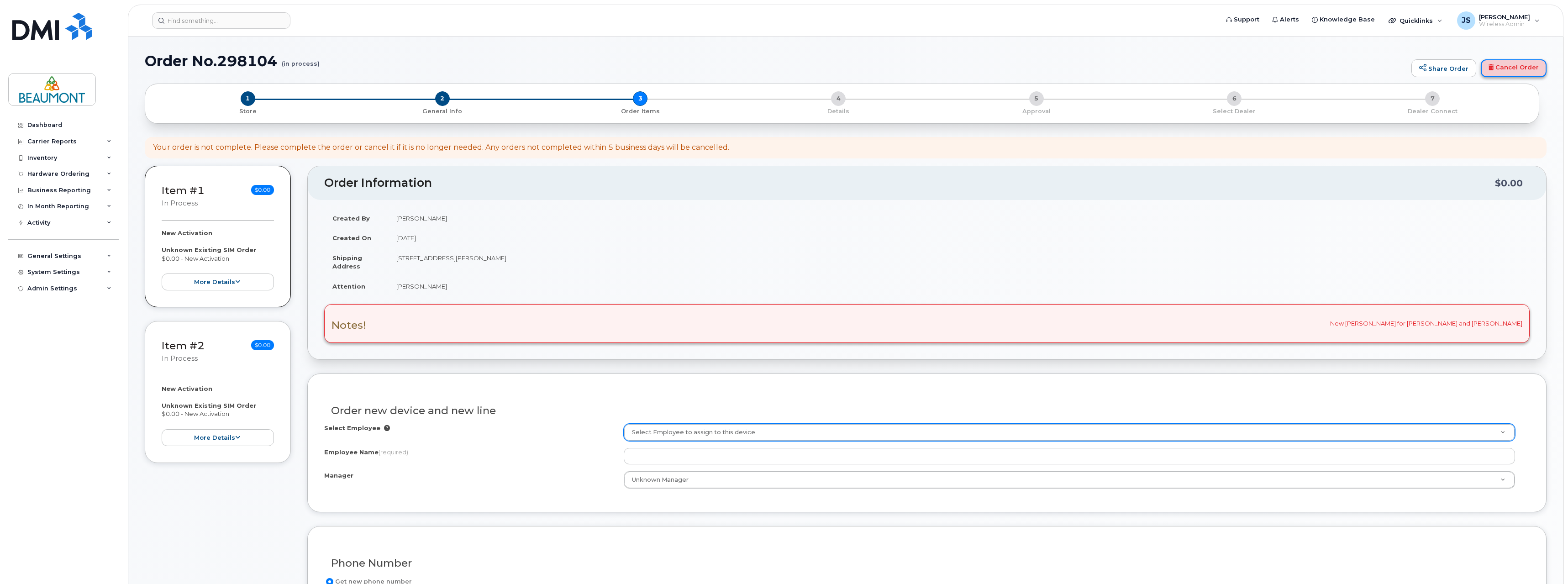
click at [1514, 75] on link "Cancel Order" at bounding box center [1513, 68] width 66 height 18
